Goal: Information Seeking & Learning: Learn about a topic

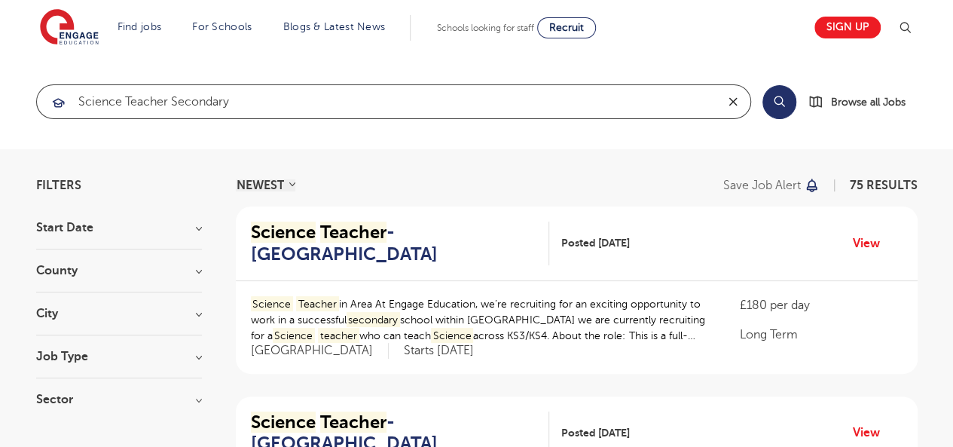
click at [732, 102] on icon "reset" at bounding box center [733, 102] width 15 height 14
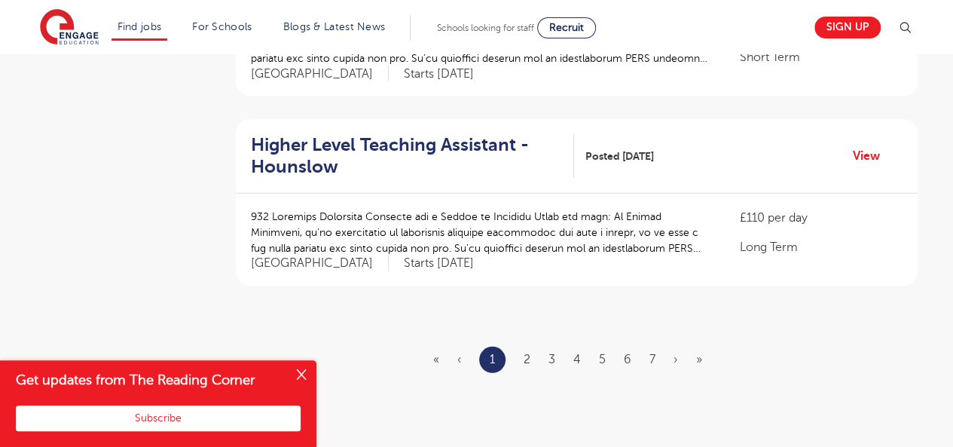
scroll to position [1828, 0]
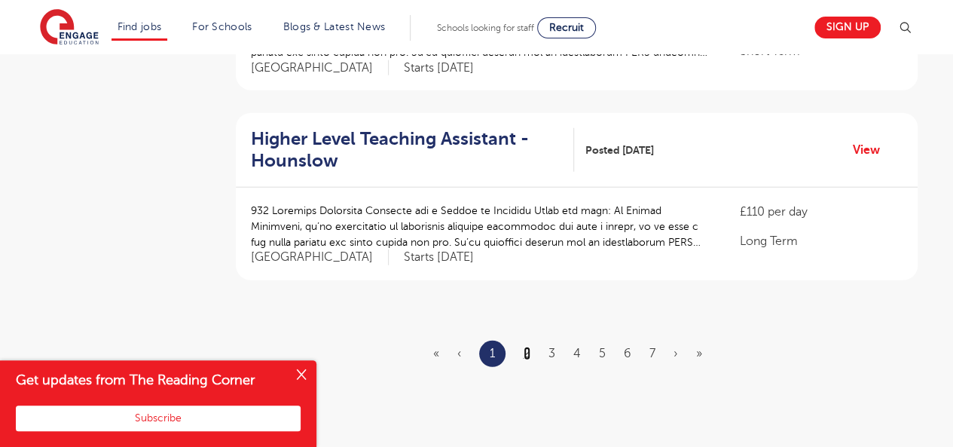
click at [526, 347] on link "2" at bounding box center [527, 354] width 7 height 14
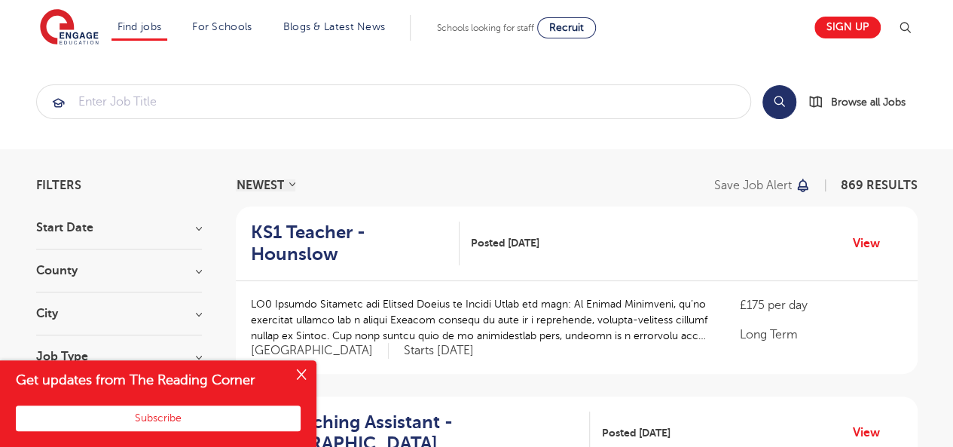
click at [309, 378] on button "Close" at bounding box center [301, 375] width 30 height 30
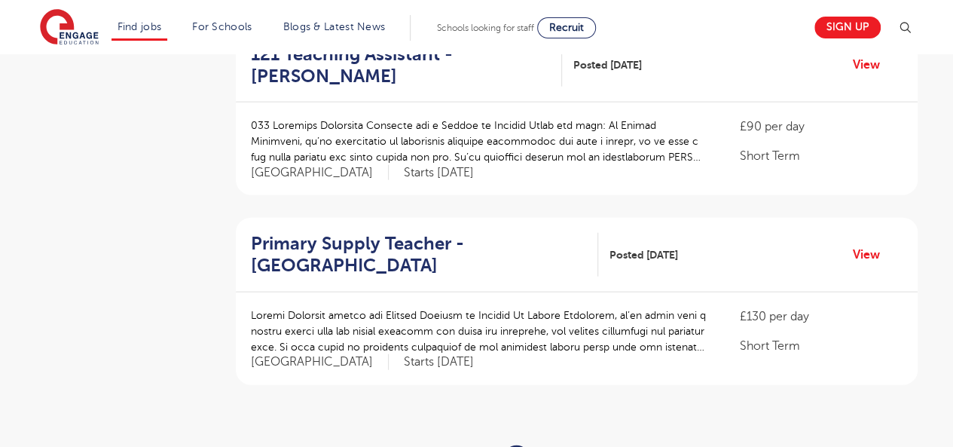
scroll to position [1704, 0]
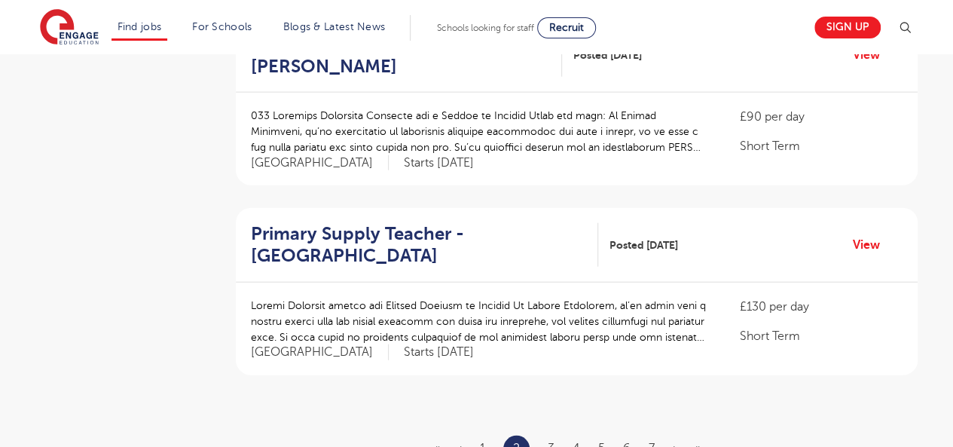
click at [547, 436] on ul "« ‹ 1 2 3 4 5 6 7 › »" at bounding box center [577, 449] width 286 height 26
click at [556, 436] on ul "« ‹ 1 2 3 4 5 6 7 › »" at bounding box center [577, 449] width 286 height 26
click at [551, 442] on link "3" at bounding box center [551, 449] width 7 height 14
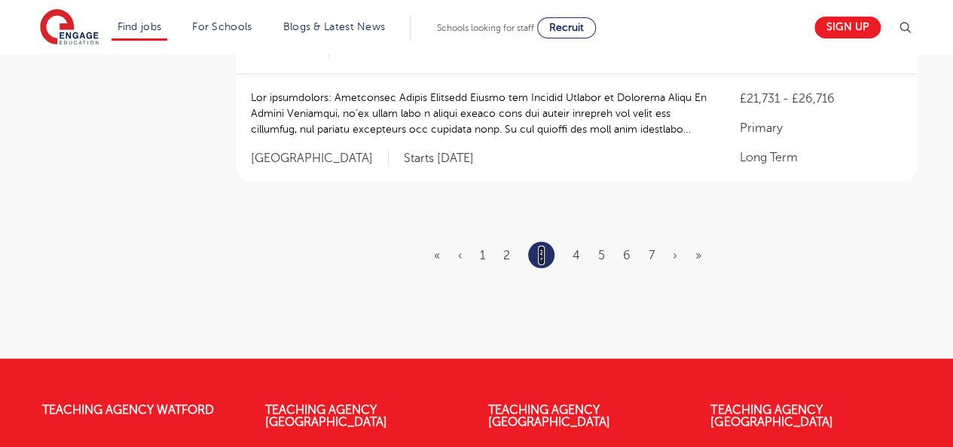
scroll to position [1897, 0]
